Goal: Complete application form: Complete application form

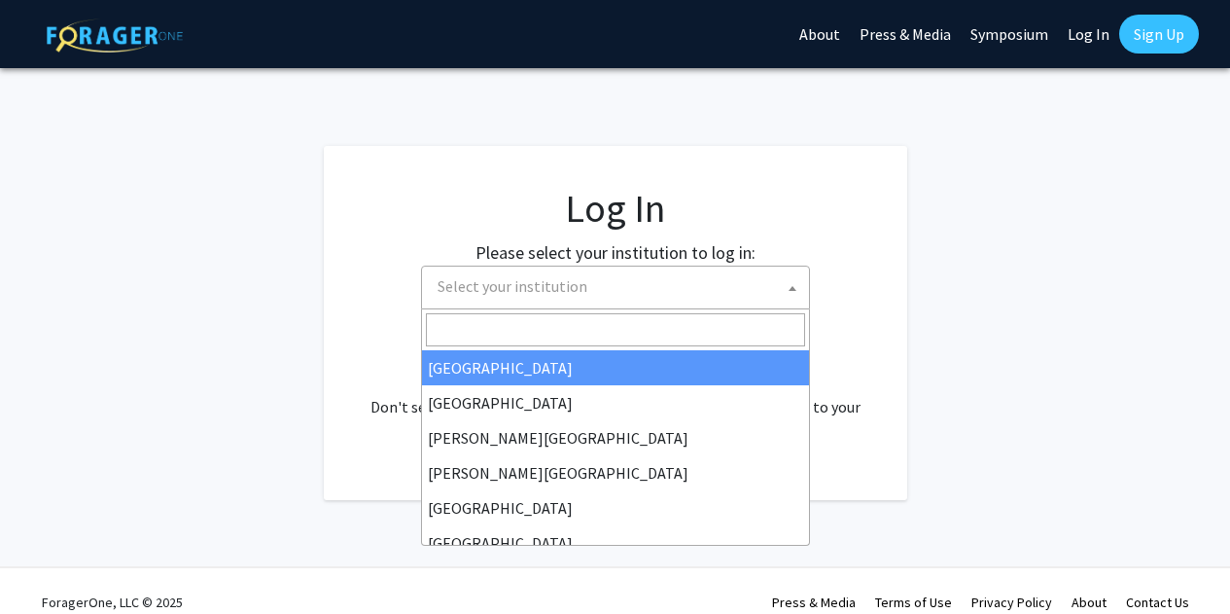
click at [492, 278] on span "Select your institution" at bounding box center [513, 285] width 150 height 19
select select "34"
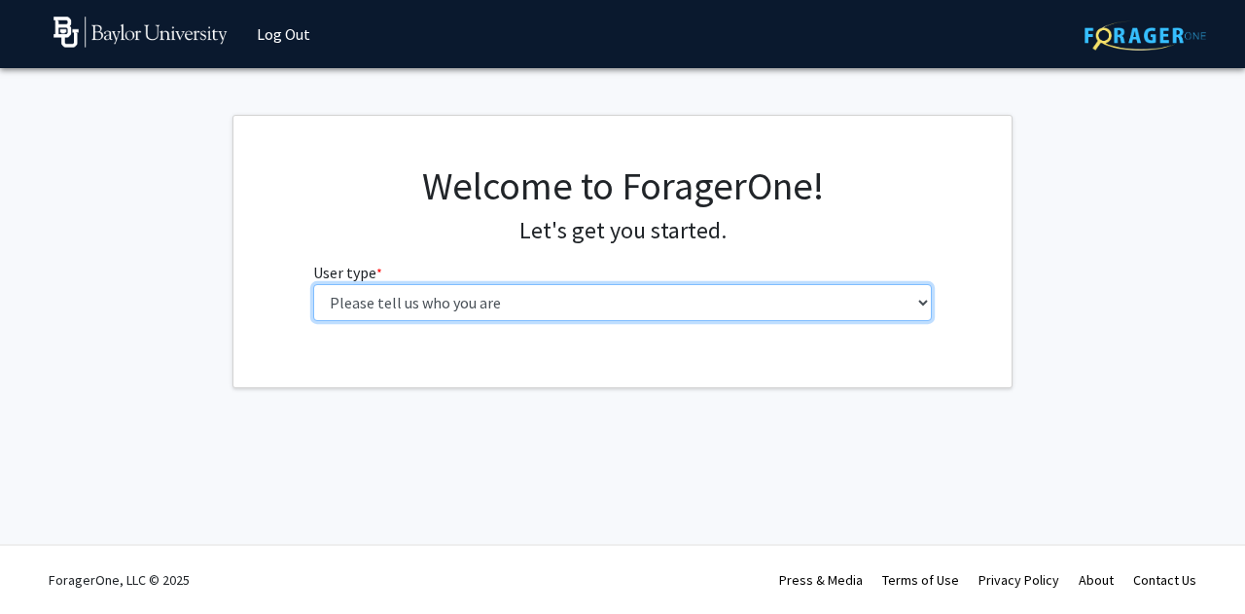
click at [479, 288] on select "Please tell us who you are Undergraduate Student Master's Student Doctoral Cand…" at bounding box center [622, 302] width 619 height 37
select select "1: undergrad"
click at [313, 284] on select "Please tell us who you are Undergraduate Student Master's Student Doctoral Cand…" at bounding box center [622, 302] width 619 height 37
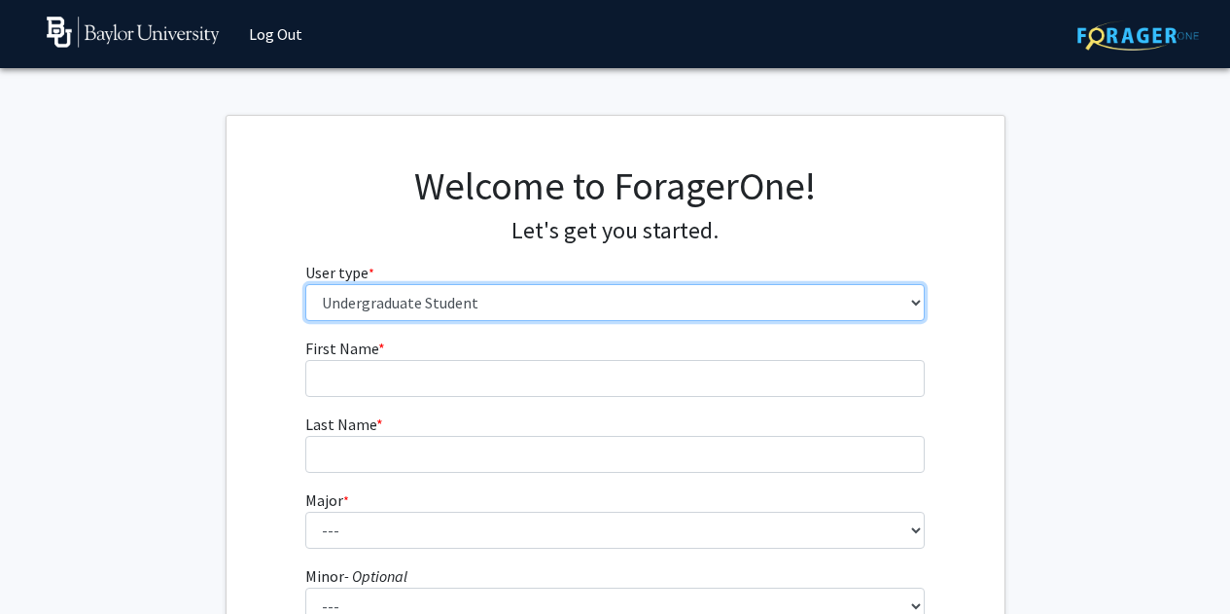
scroll to position [97, 0]
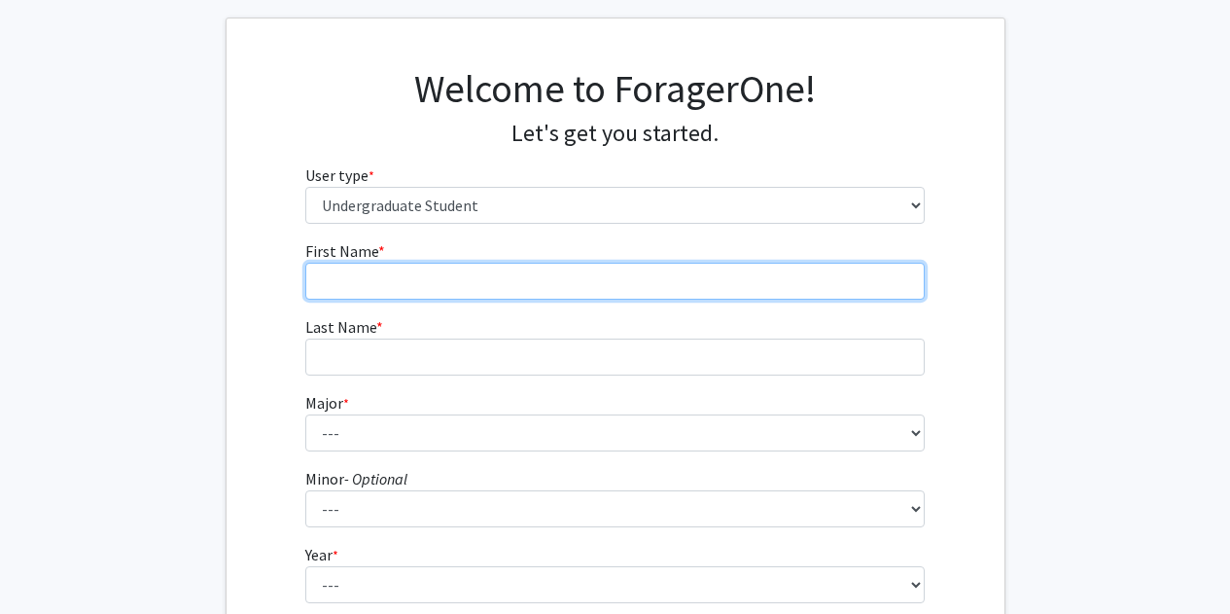
click at [384, 271] on input "First Name * required" at bounding box center [614, 281] width 619 height 37
type input "Vamika"
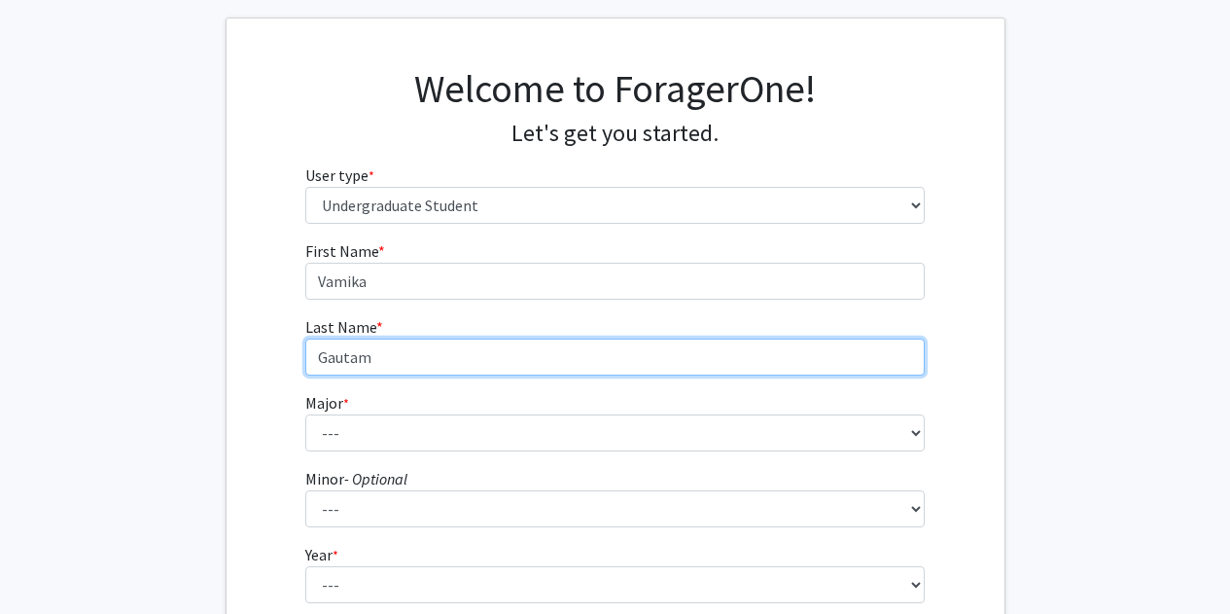
type input "Gautam"
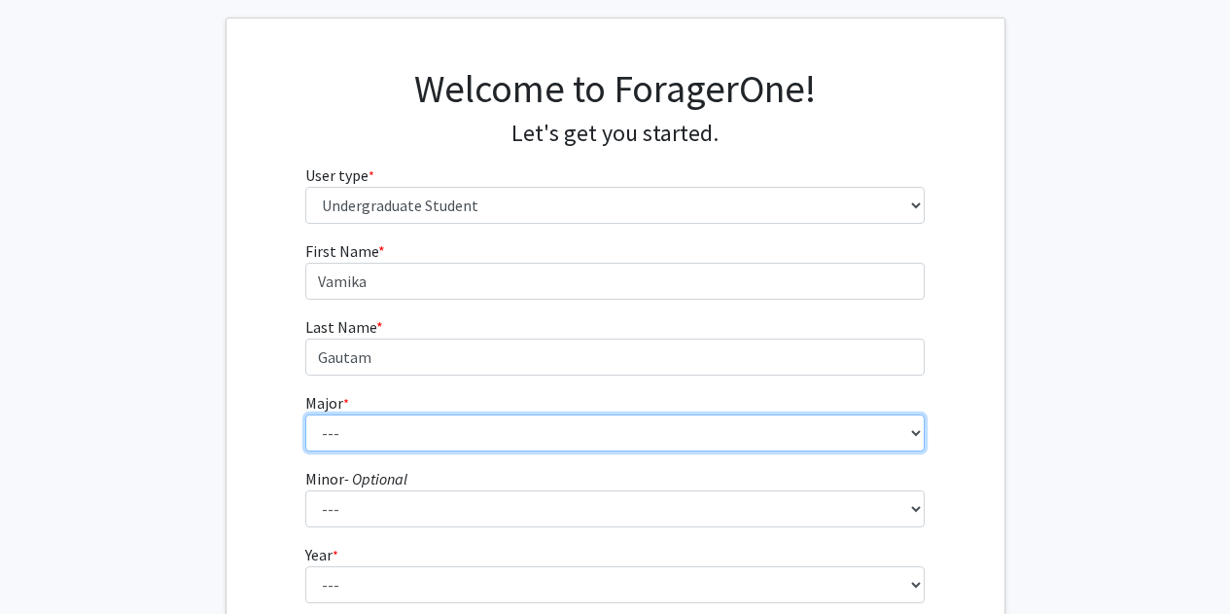
click at [356, 445] on select "--- Accounting American Studies Anthropology Apparel Design & Product Developme…" at bounding box center [614, 432] width 619 height 37
select select "16: 2681"
click at [305, 414] on select "--- Accounting American Studies Anthropology Apparel Design & Product Developme…" at bounding box center [614, 432] width 619 height 37
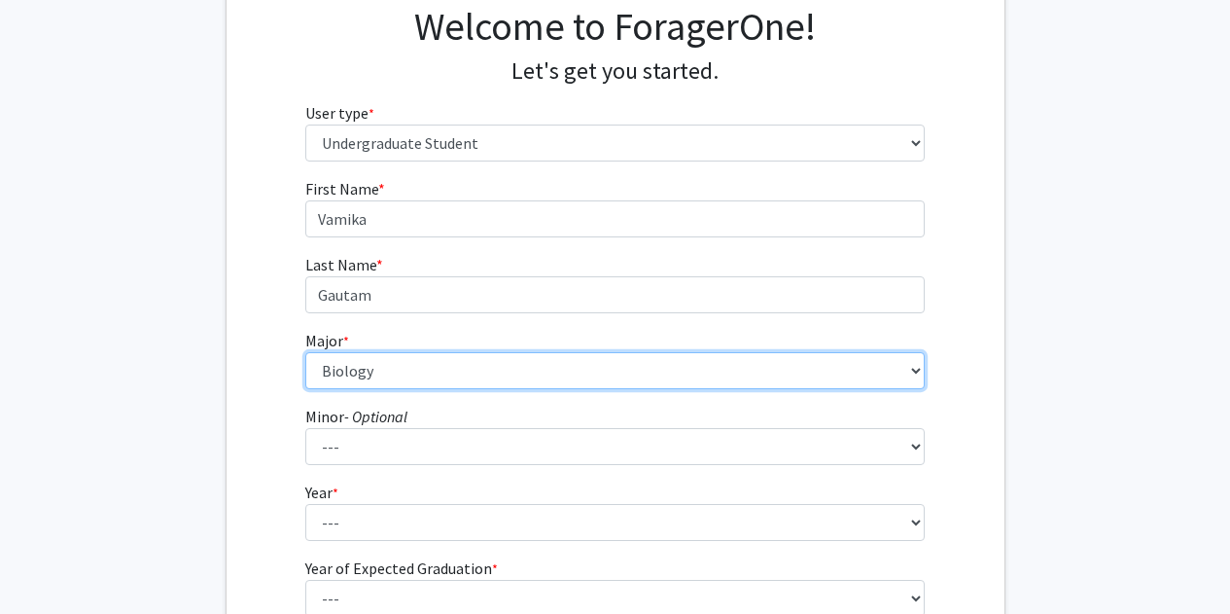
scroll to position [194, 0]
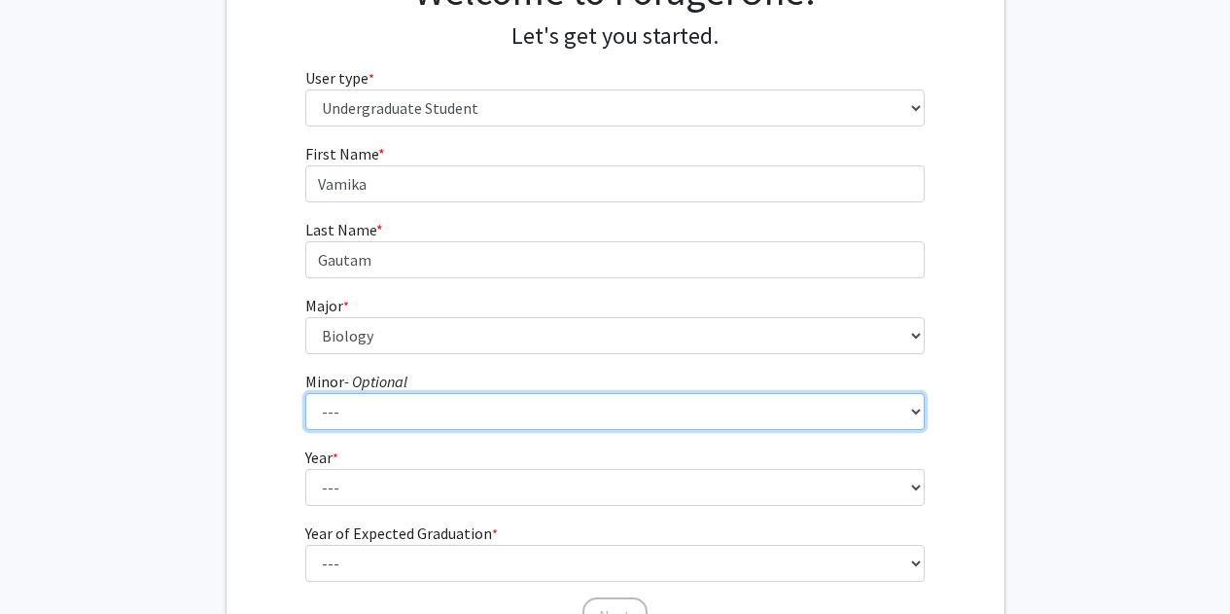
click at [326, 395] on select "--- Advertising American Sign Language American Studies Anthropology Apparel Me…" at bounding box center [614, 411] width 619 height 37
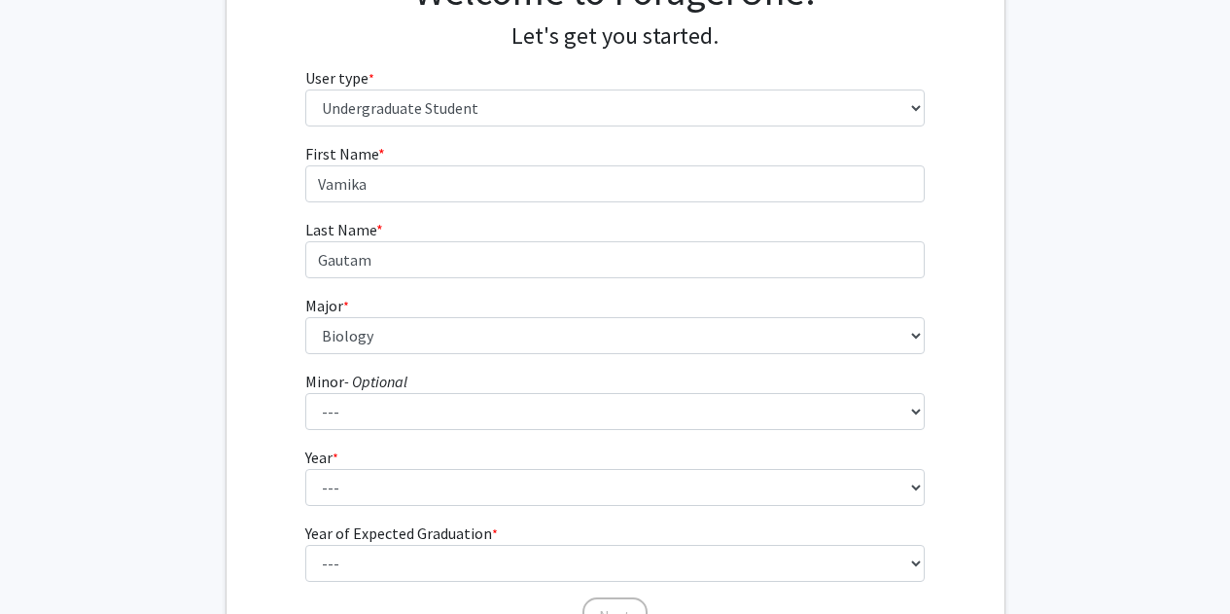
click at [36, 322] on fg-get-started "Welcome to ForagerOne! Let's get you started. User type * required Please tell …" at bounding box center [615, 303] width 1230 height 767
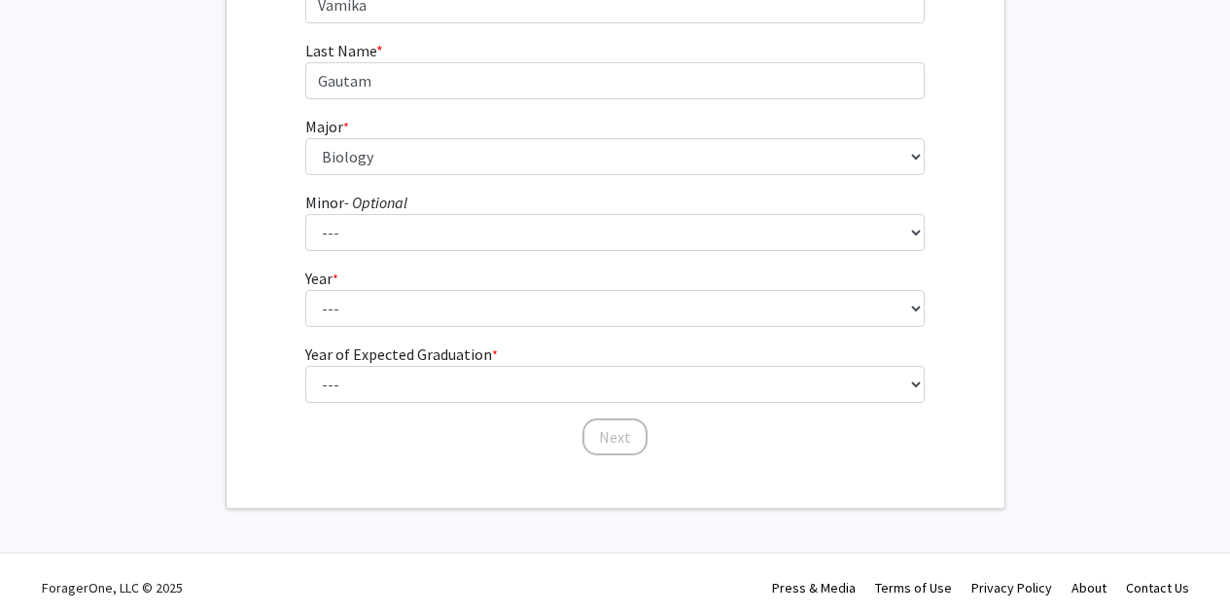
scroll to position [381, 0]
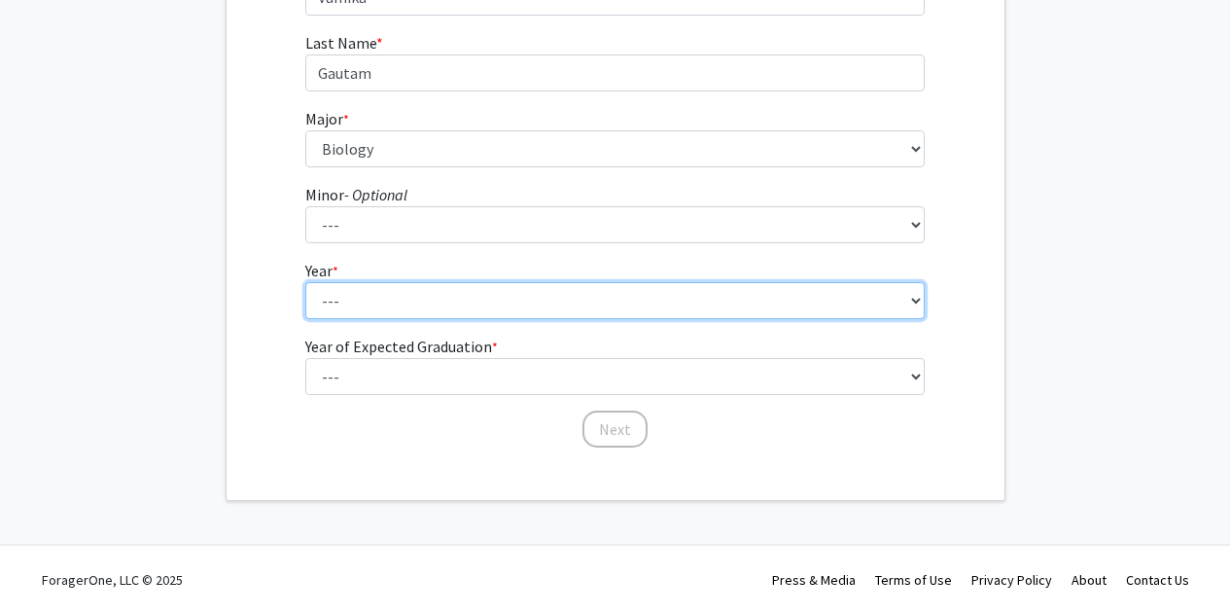
drag, startPoint x: 335, startPoint y: 293, endPoint x: 367, endPoint y: 316, distance: 39.7
click at [335, 293] on select "--- First-year Sophomore Junior Senior Postbaccalaureate Certificate" at bounding box center [614, 300] width 619 height 37
select select "4: senior"
click at [305, 282] on select "--- First-year Sophomore Junior Senior Postbaccalaureate Certificate" at bounding box center [614, 300] width 619 height 37
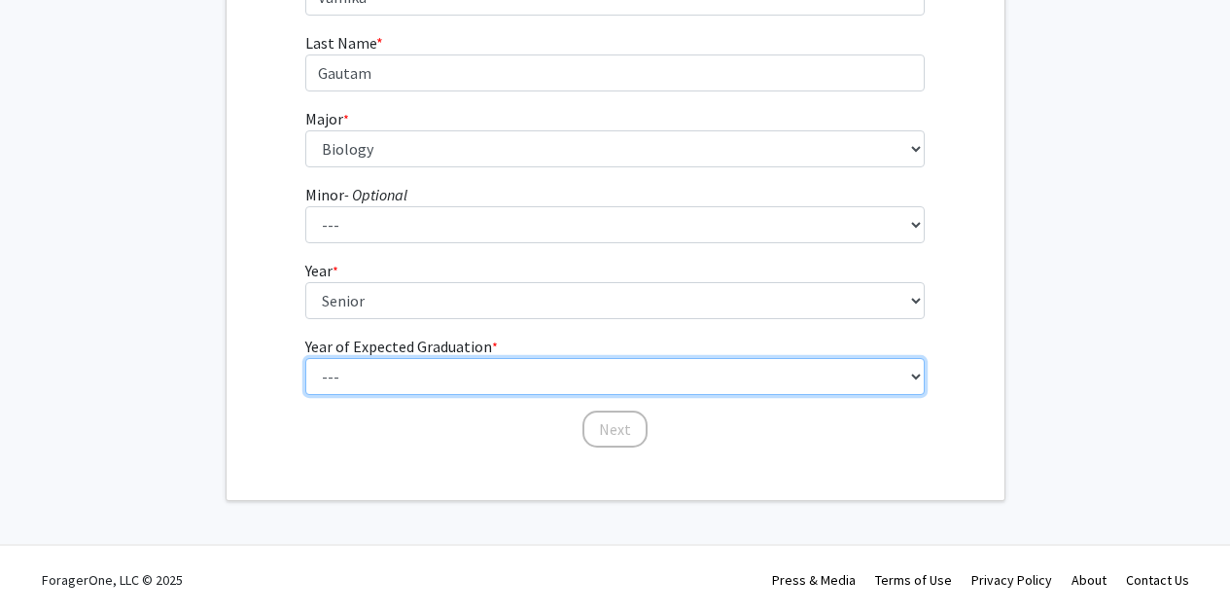
click at [345, 369] on select "--- 2025 2026 2027 2028 2029 2030 2031 2032 2033 2034" at bounding box center [614, 376] width 619 height 37
select select "2: 2026"
click at [305, 358] on select "--- 2025 2026 2027 2028 2029 2030 2031 2032 2033 2034" at bounding box center [614, 376] width 619 height 37
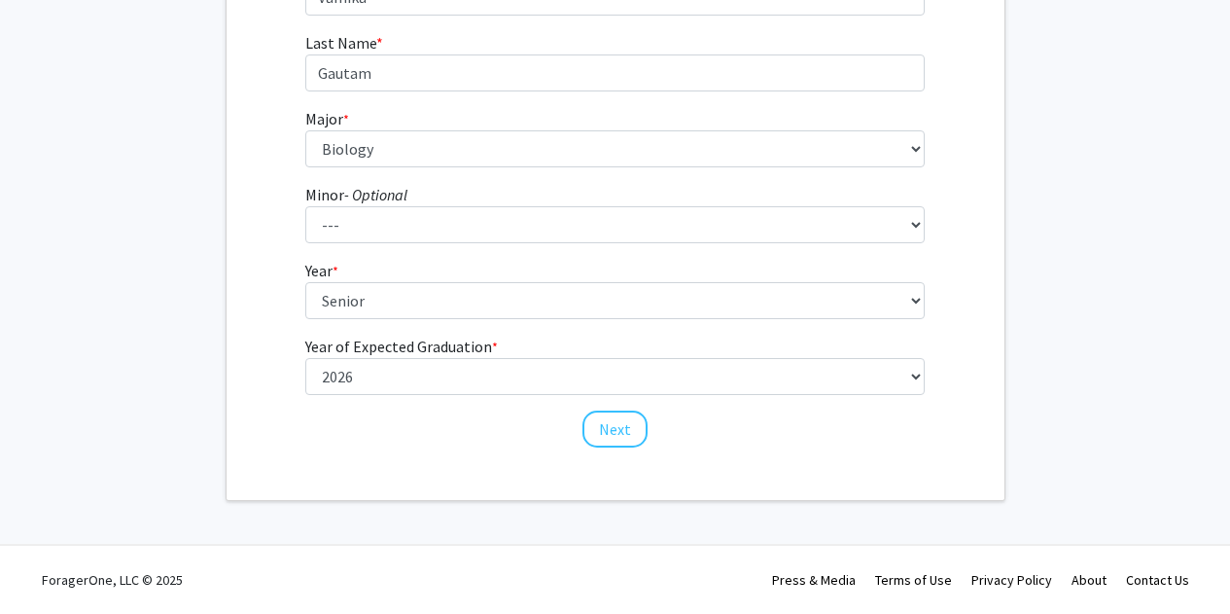
click at [636, 447] on div "First Name * required [PERSON_NAME] Last Name * required Gautam Major * require…" at bounding box center [615, 202] width 649 height 494
click at [606, 428] on button "Next" at bounding box center [614, 428] width 65 height 37
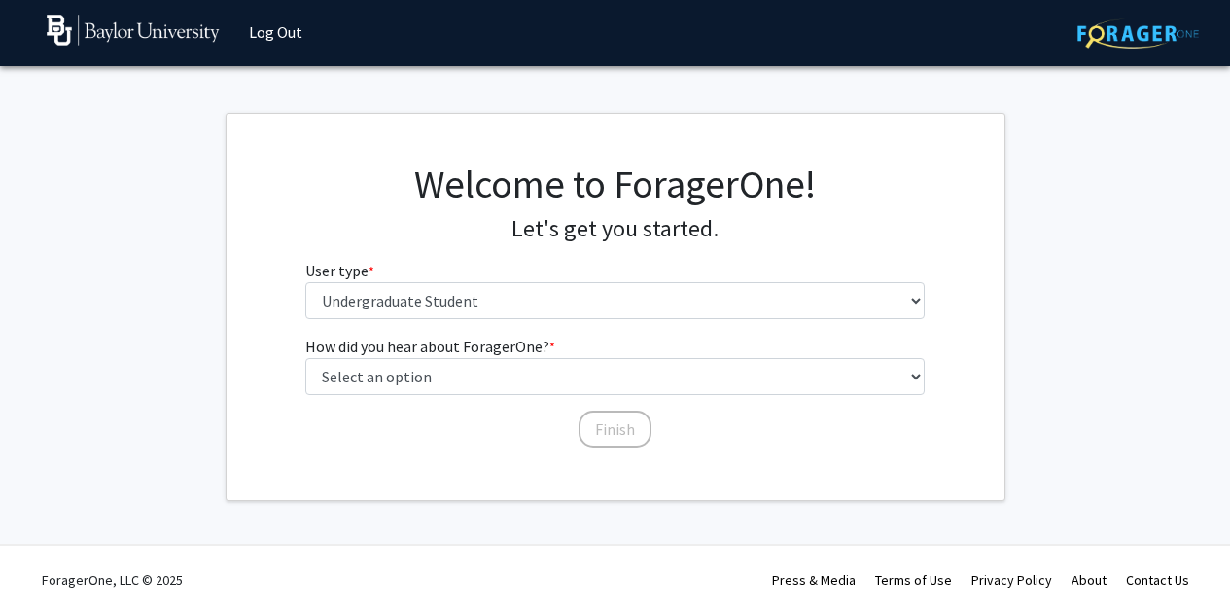
scroll to position [0, 0]
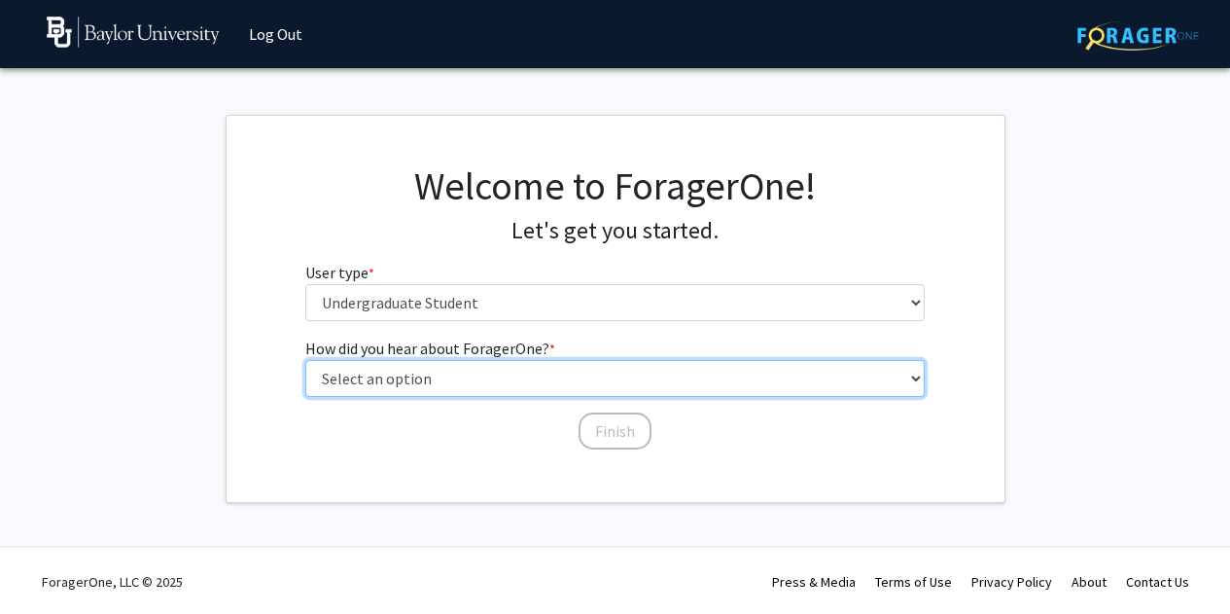
click at [410, 375] on select "Select an option Peer/student recommendation Faculty/staff recommendation Unive…" at bounding box center [614, 378] width 619 height 37
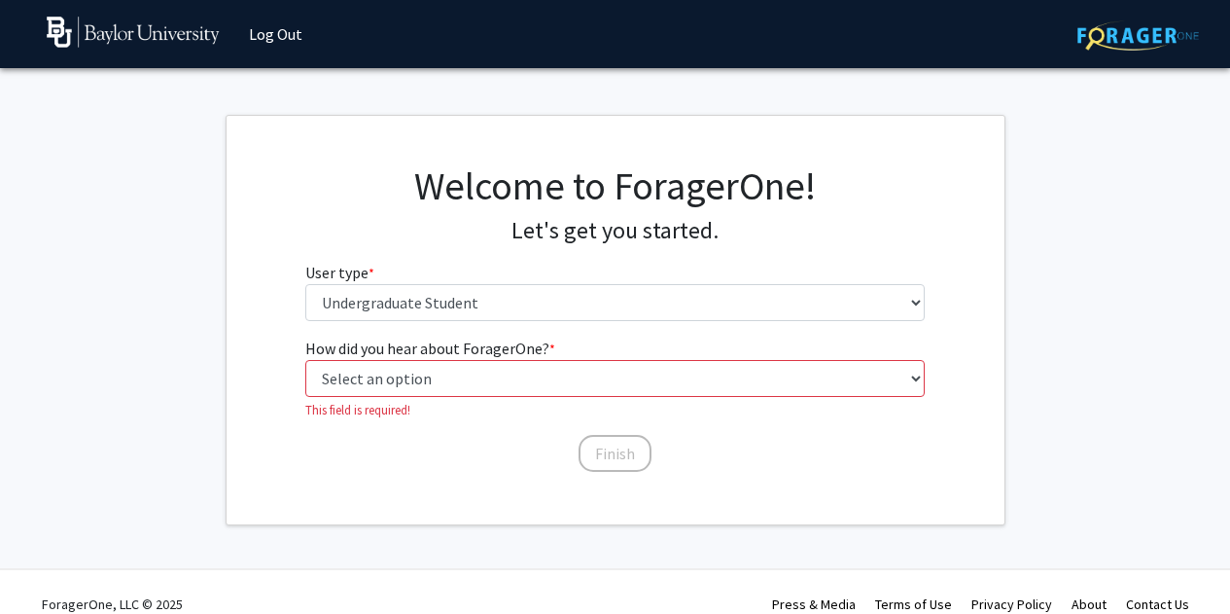
click at [241, 354] on div "How did you hear about ForagerOne? * required Select an option Peer/student rec…" at bounding box center [616, 404] width 778 height 137
click at [385, 364] on select "Select an option Peer/student recommendation Faculty/staff recommendation Unive…" at bounding box center [614, 378] width 619 height 37
select select "1: peer_recommendation"
click at [305, 360] on select "Select an option Peer/student recommendation Faculty/staff recommendation Unive…" at bounding box center [614, 378] width 619 height 37
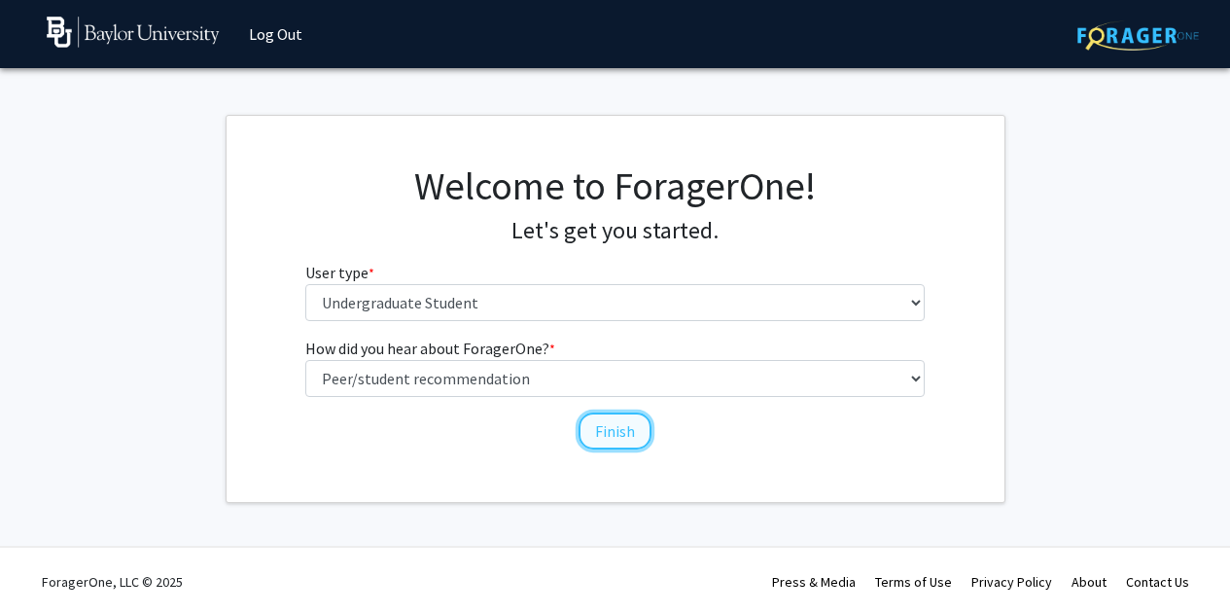
click at [592, 434] on button "Finish" at bounding box center [615, 430] width 73 height 37
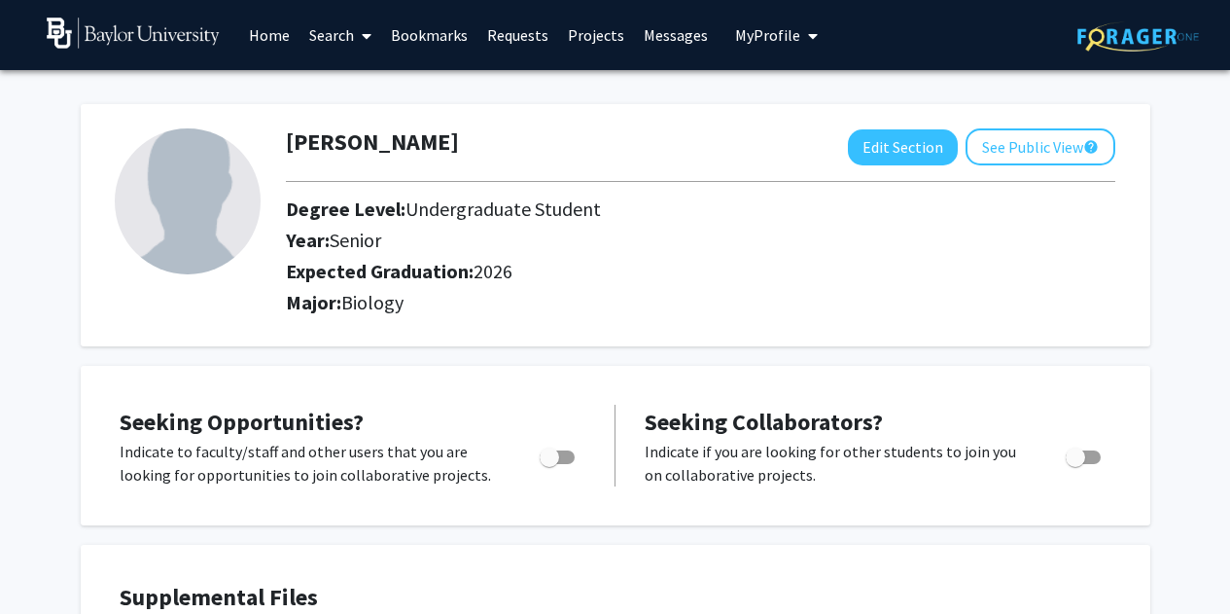
click at [271, 40] on link "Home" at bounding box center [269, 35] width 60 height 68
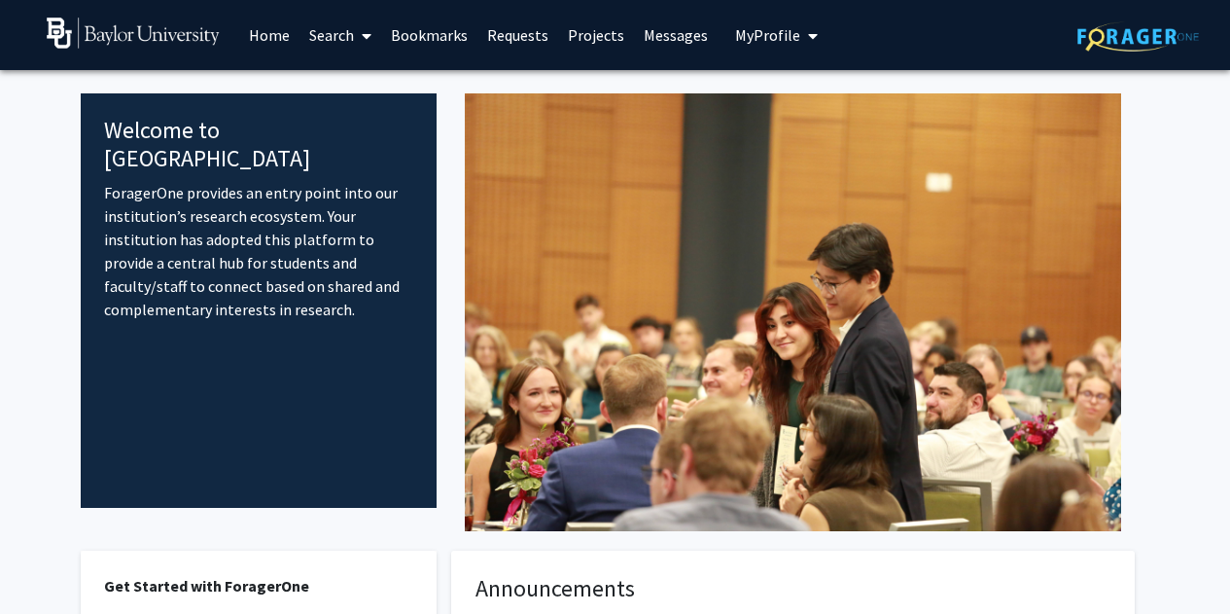
click at [342, 37] on link "Search" at bounding box center [341, 35] width 82 height 68
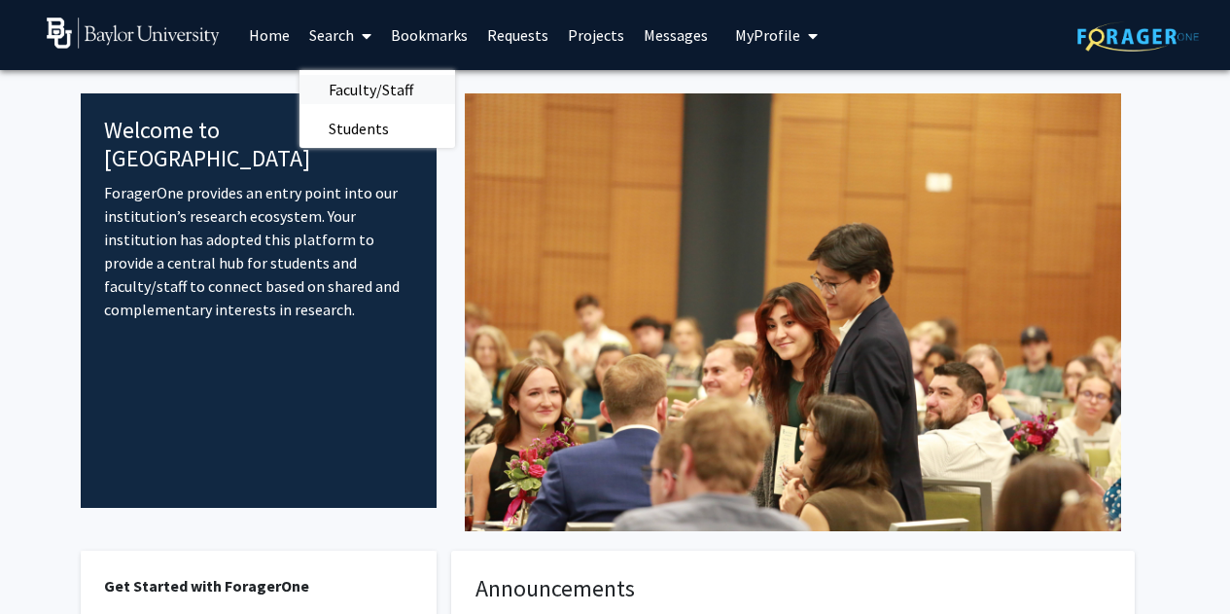
click at [356, 100] on span "Faculty/Staff" at bounding box center [371, 89] width 143 height 39
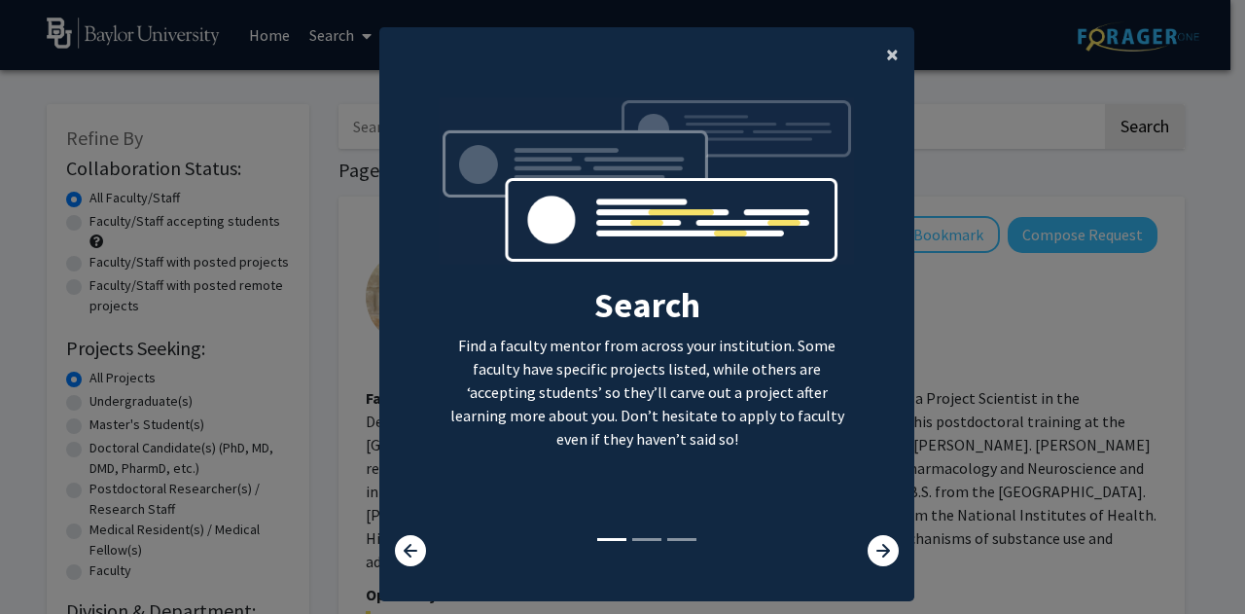
click at [887, 58] on span "×" at bounding box center [892, 54] width 13 height 30
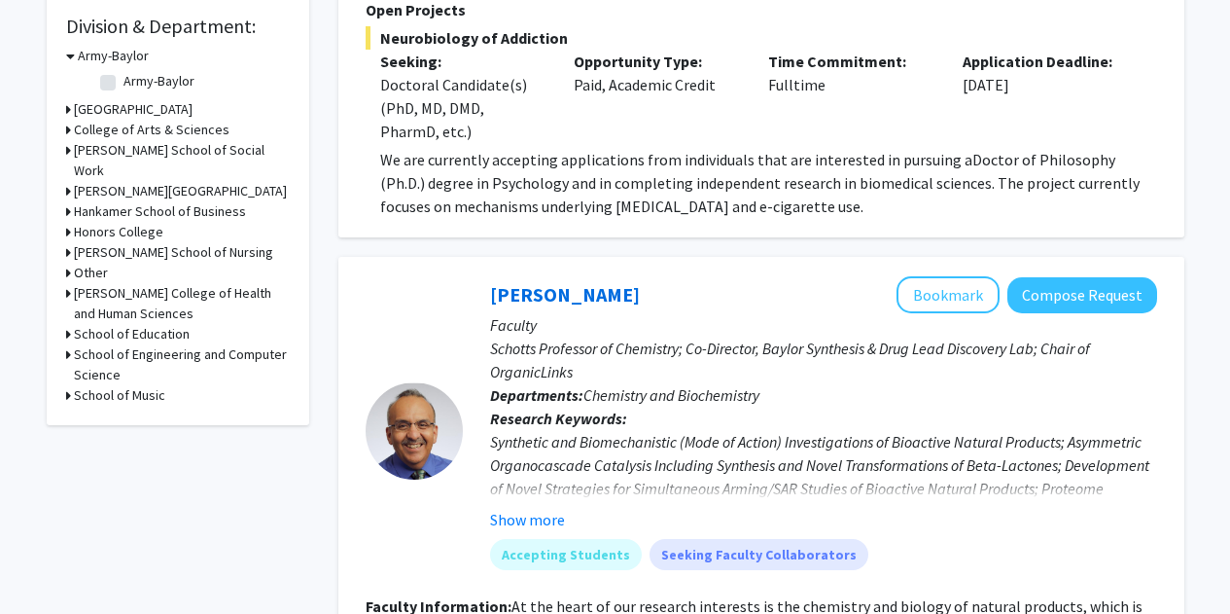
scroll to position [583, 0]
